Goal: Use online tool/utility: Utilize a website feature to perform a specific function

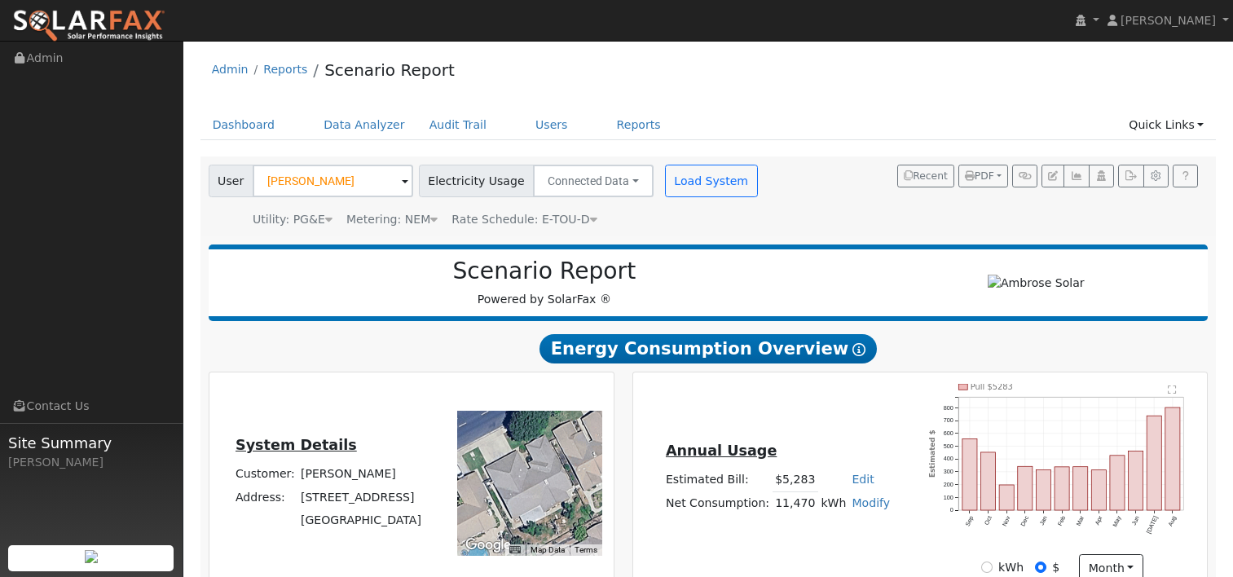
scroll to position [597, 0]
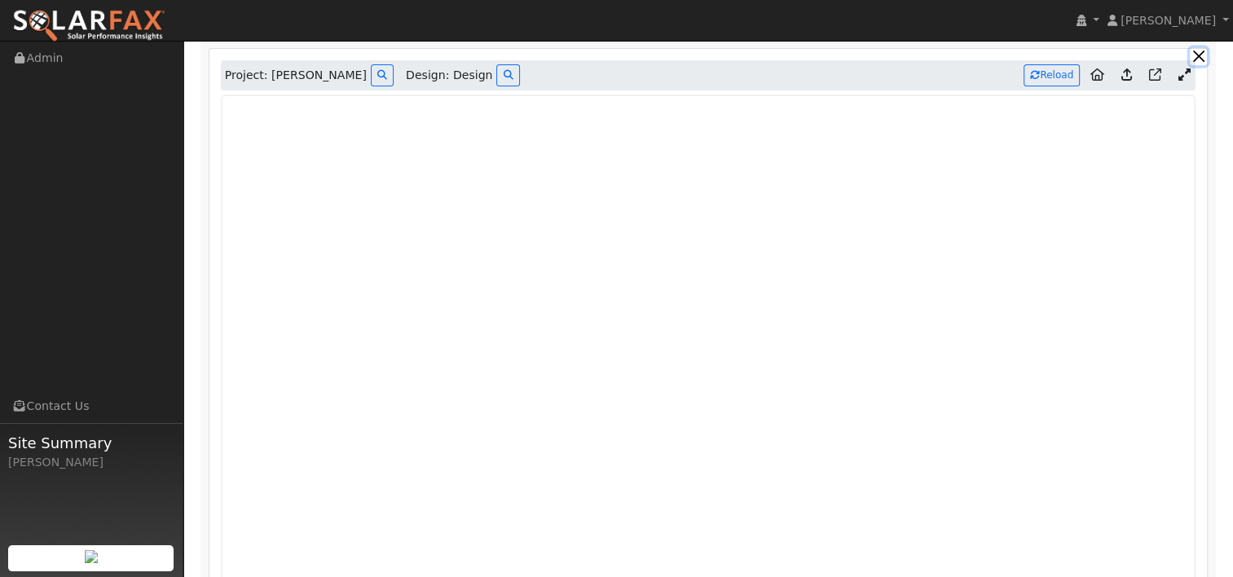
click at [1197, 57] on button "button" at bounding box center [1198, 56] width 17 height 17
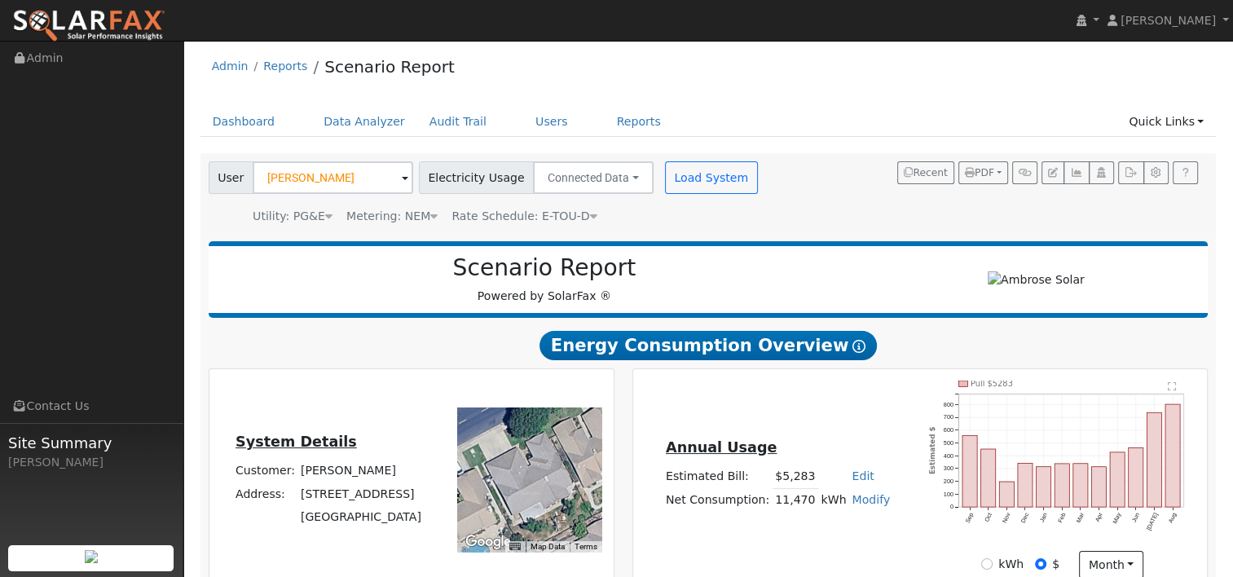
scroll to position [0, 0]
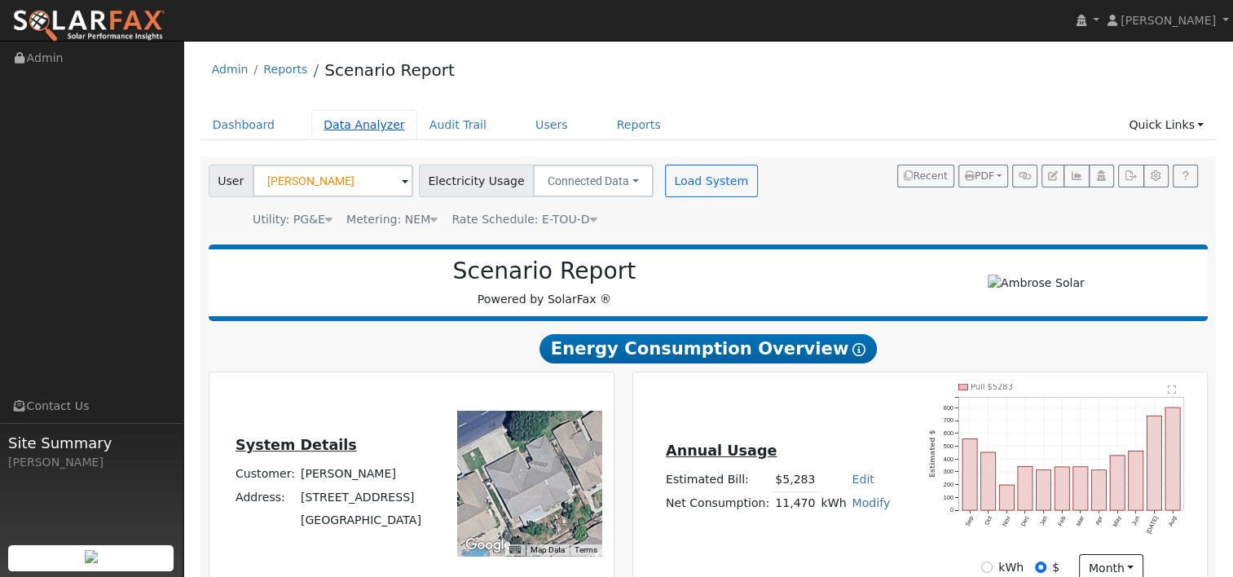
click at [372, 125] on link "Data Analyzer" at bounding box center [364, 125] width 106 height 30
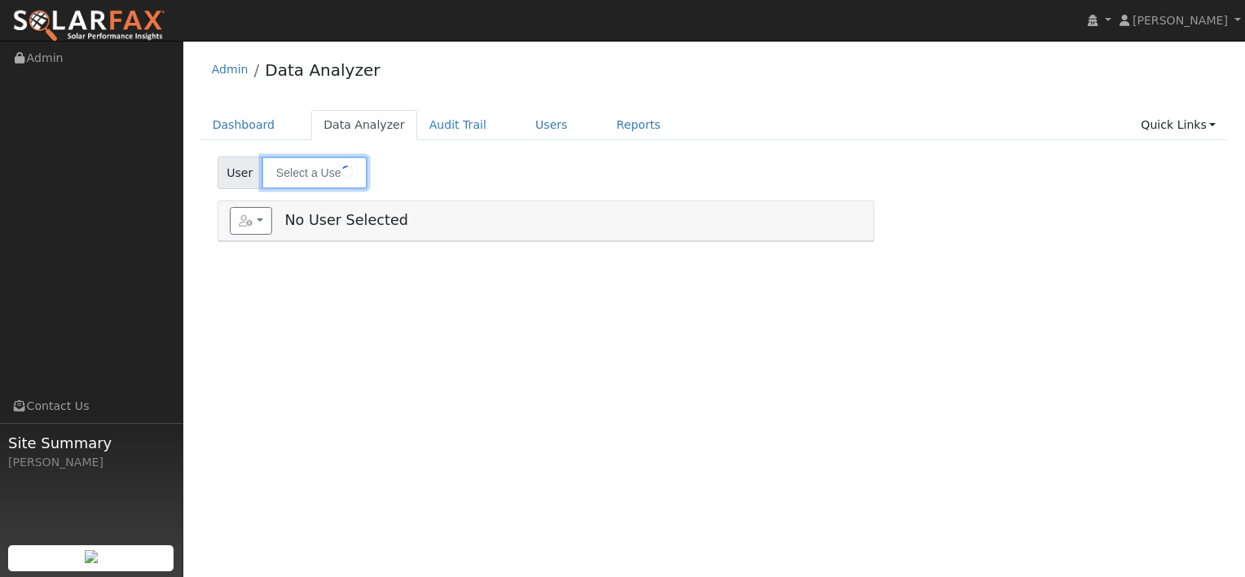
type input "[PERSON_NAME]"
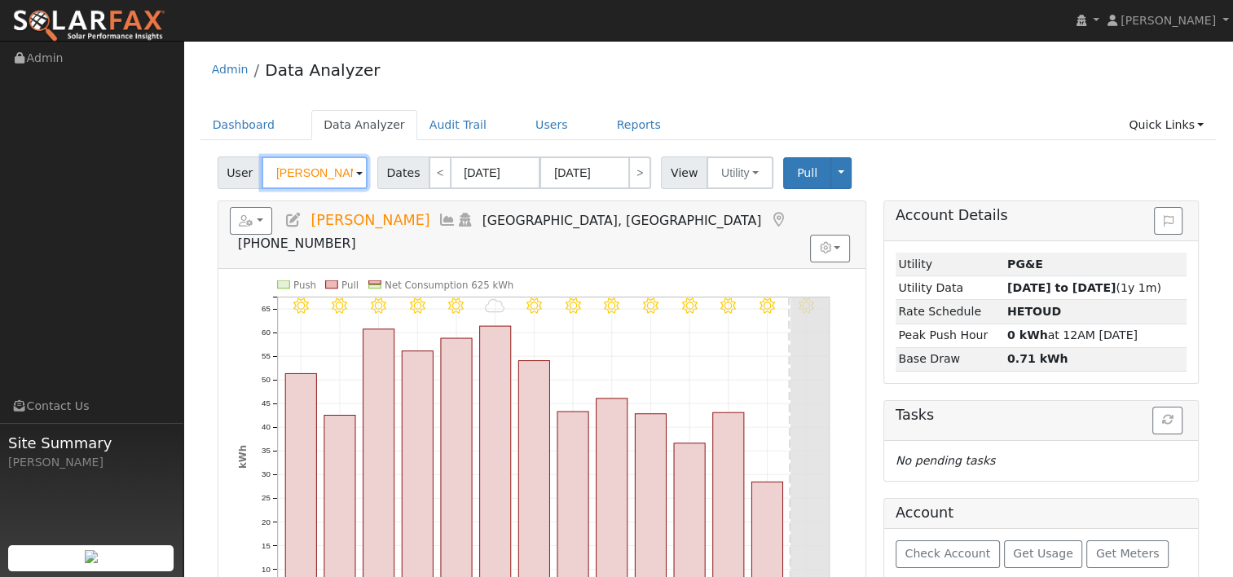
click at [346, 167] on input "[PERSON_NAME]" at bounding box center [315, 172] width 106 height 33
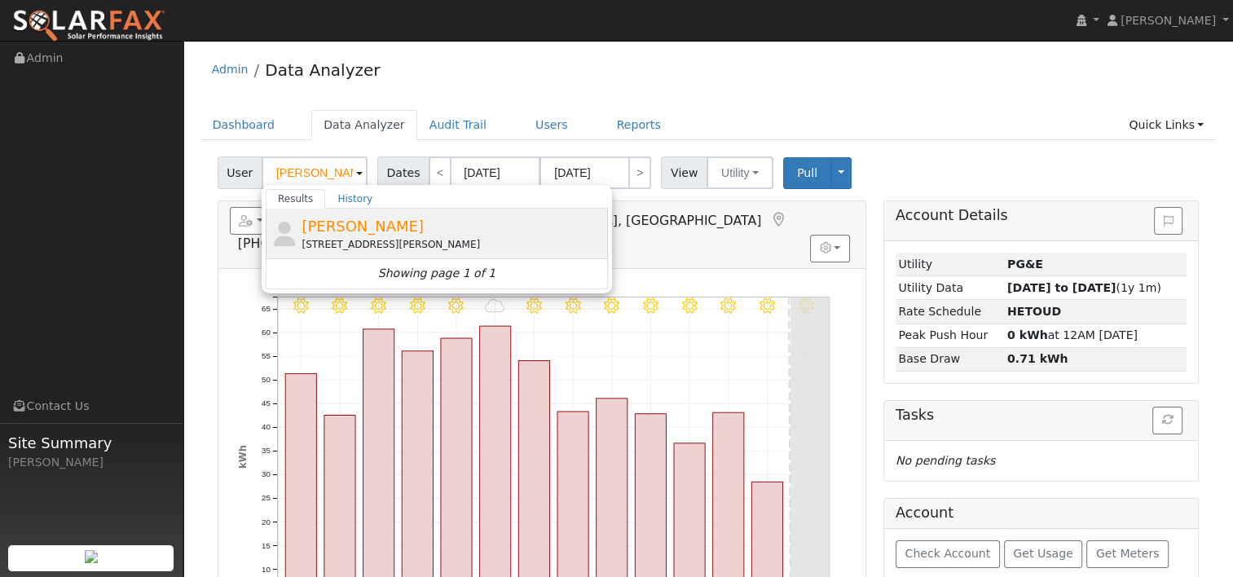
click at [323, 245] on div "1148 Kellogg Street, Suisun City, CA 94585" at bounding box center [453, 244] width 302 height 15
type input "Alvan Smith"
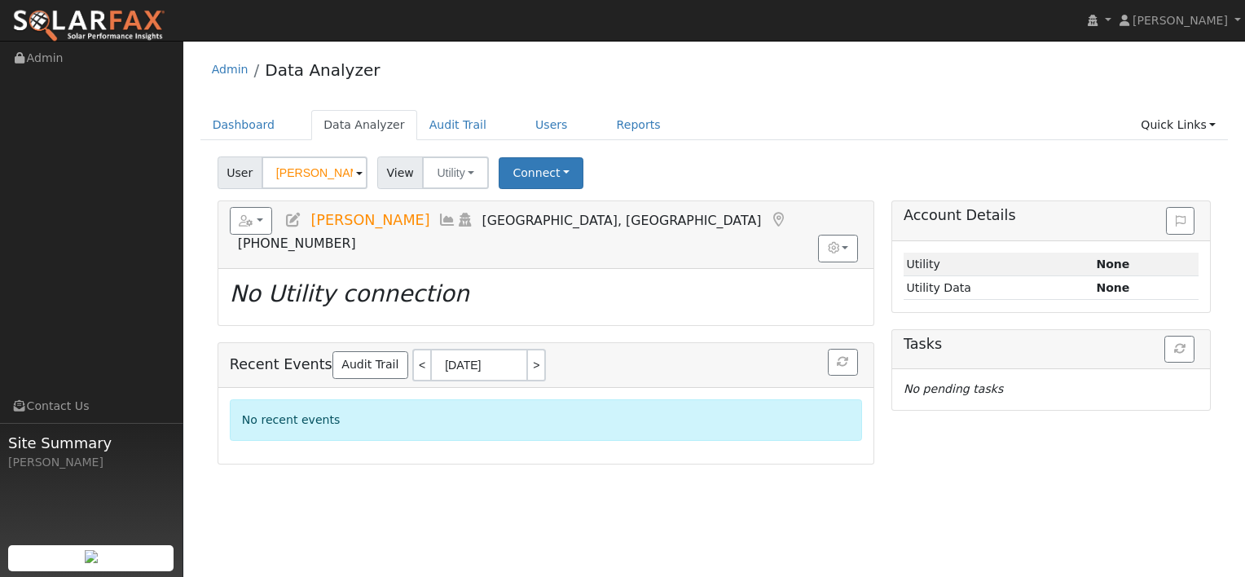
click at [811, 49] on div "Admin Data Analyzer" at bounding box center [715, 74] width 1029 height 50
